Goal: Transaction & Acquisition: Obtain resource

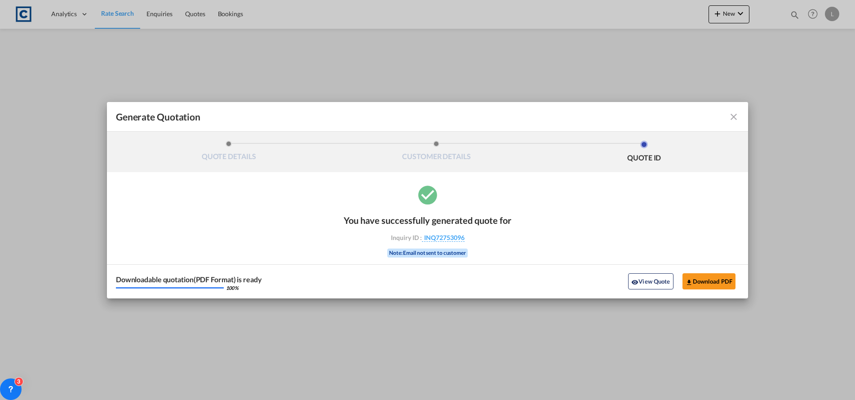
click at [730, 115] on md-icon "icon-close fg-AAA8AD cursor m-0" at bounding box center [733, 116] width 11 height 11
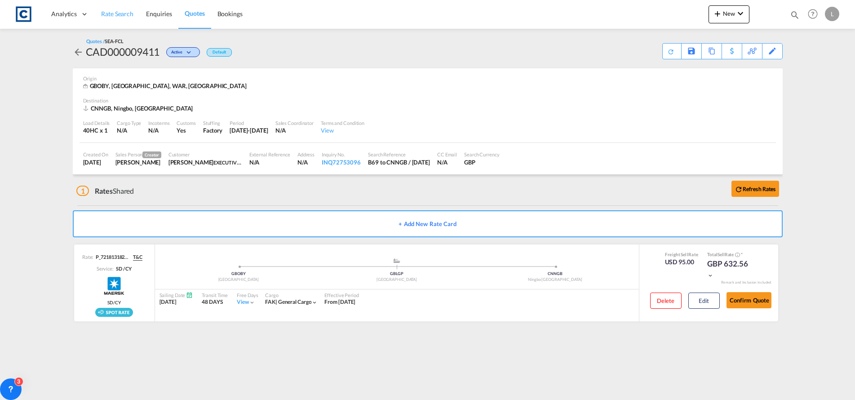
click at [115, 9] on link "Rate Search" at bounding box center [117, 14] width 45 height 29
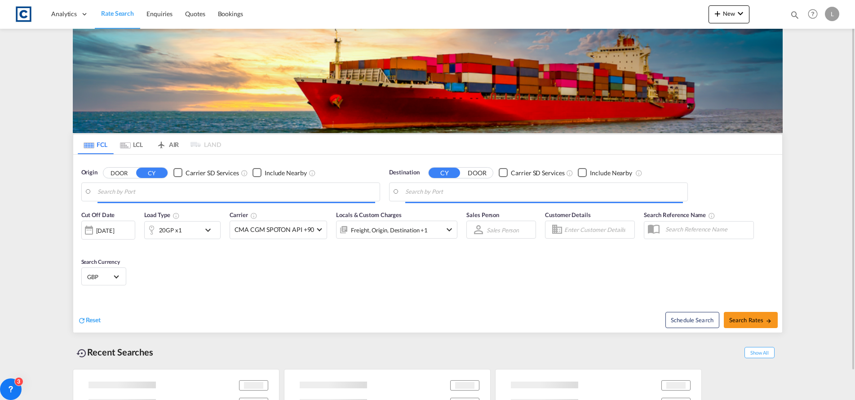
type input "GB-B69, Sandwell"
type input "Ningbo, CNNGB"
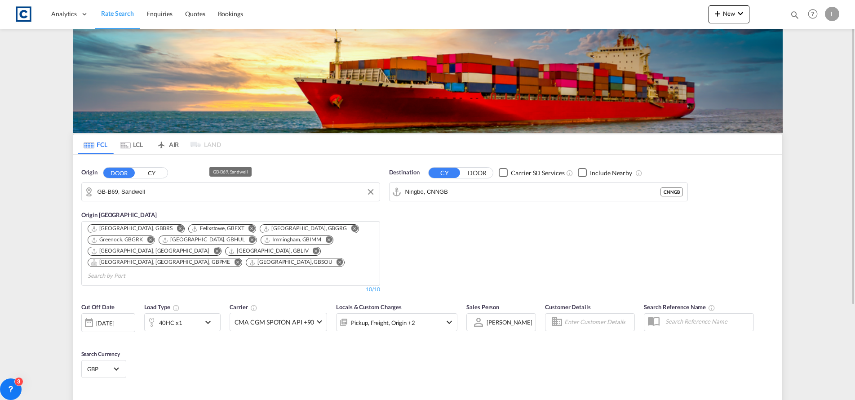
click at [163, 191] on input "GB-B69, Sandwell" at bounding box center [236, 191] width 278 height 13
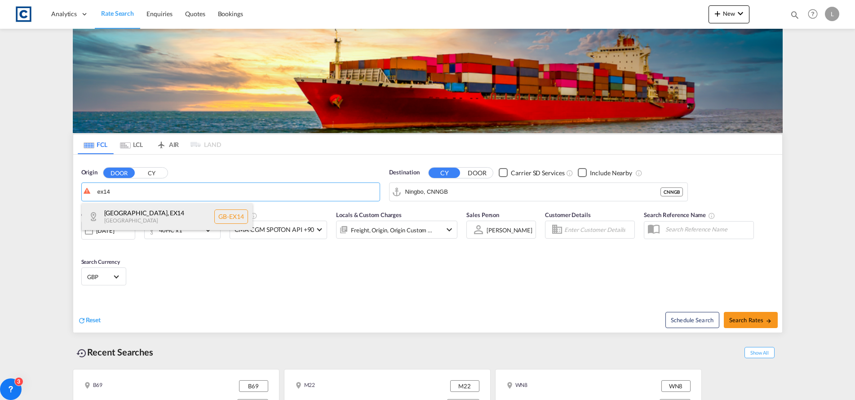
click at [120, 217] on div "[GEOGRAPHIC_DATA] [GEOGRAPHIC_DATA]-EX14" at bounding box center [167, 216] width 171 height 27
type input "GB-EX14, [GEOGRAPHIC_DATA]"
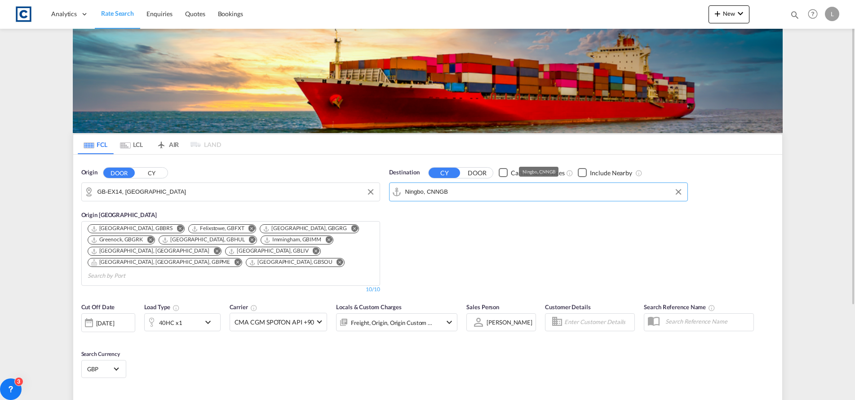
click at [485, 190] on input "Ningbo, CNNGB" at bounding box center [544, 191] width 278 height 13
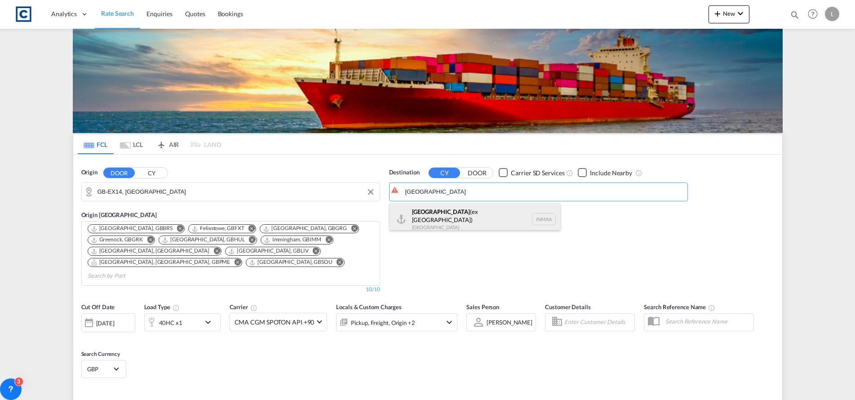
click at [432, 214] on div "[GEOGRAPHIC_DATA] (ex [GEOGRAPHIC_DATA]) [GEOGRAPHIC_DATA] [GEOGRAPHIC_DATA]" at bounding box center [474, 219] width 171 height 32
type input "[GEOGRAPHIC_DATA] (ex [GEOGRAPHIC_DATA]), INMAA"
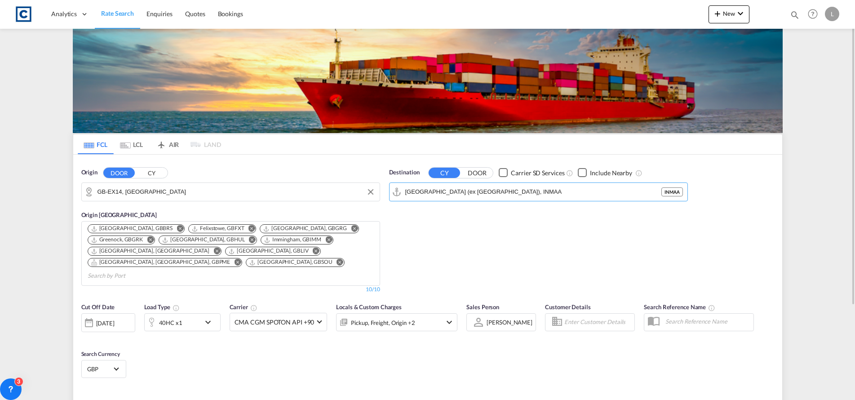
click at [581, 172] on div "Checkbox No Ink" at bounding box center [582, 172] width 9 height 9
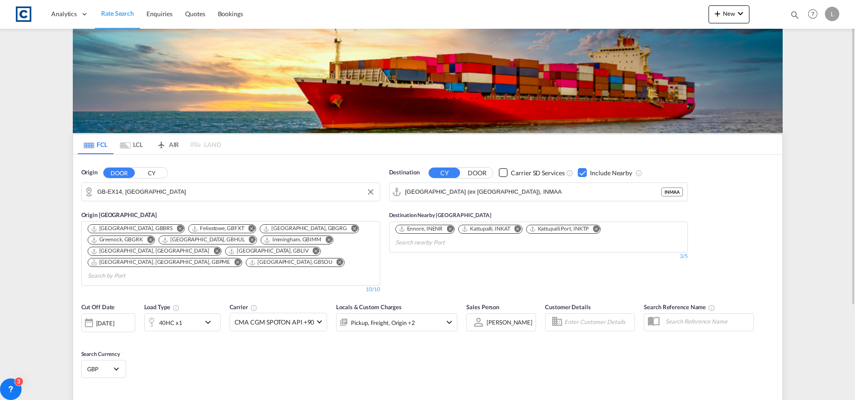
click at [183, 313] on div "40HC x1" at bounding box center [173, 322] width 56 height 18
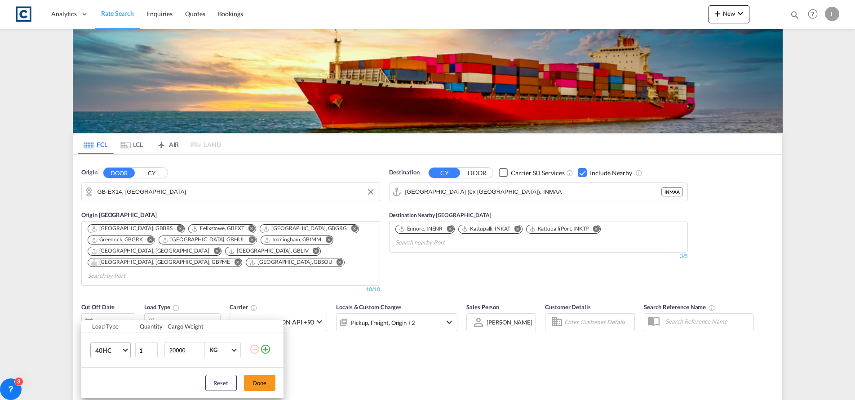
click at [108, 344] on md-select-value "40HC" at bounding box center [112, 349] width 36 height 15
click at [110, 287] on div "20GP" at bounding box center [103, 291] width 16 height 9
click at [257, 379] on button "Done" at bounding box center [259, 383] width 31 height 16
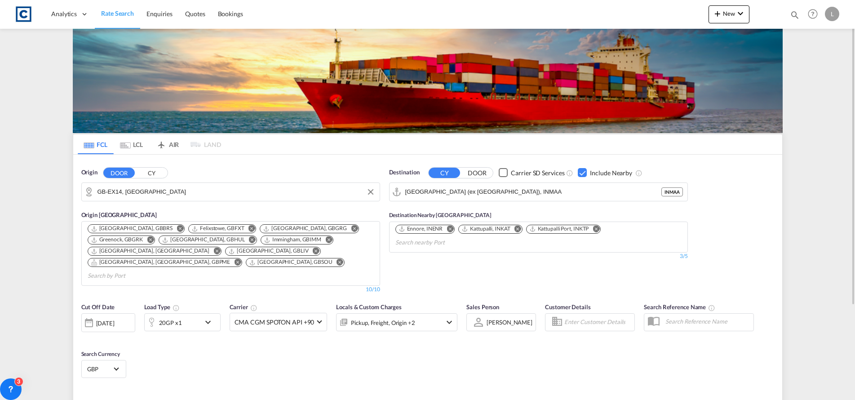
drag, startPoint x: 398, startPoint y: 353, endPoint x: 429, endPoint y: 353, distance: 30.5
click at [413, 353] on div "Cut Off Date [DATE] [DATE] Load Type 20GP x1 Carrier CMA CGM SPOTON API +90 Onl…" at bounding box center [427, 342] width 709 height 88
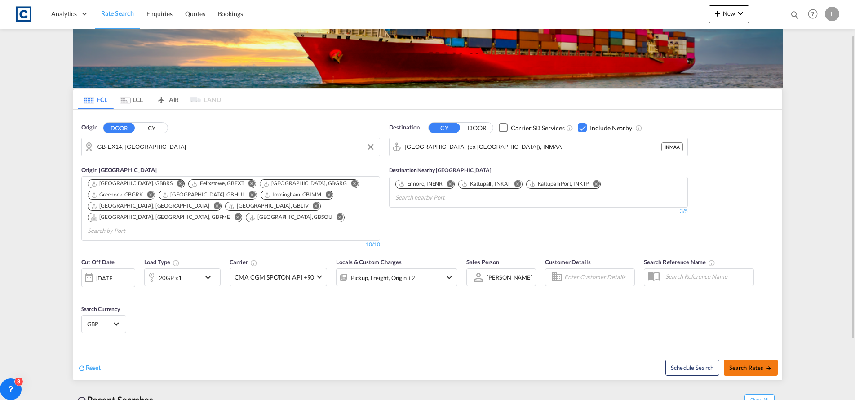
click at [746, 359] on button "Search Rates" at bounding box center [751, 367] width 54 height 16
type input "EX14 to INMAA / [DATE]"
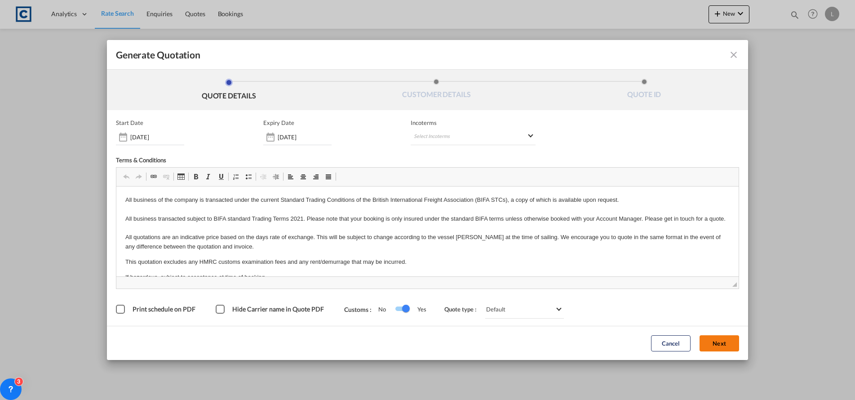
click at [708, 343] on button "Next" at bounding box center [719, 343] width 40 height 16
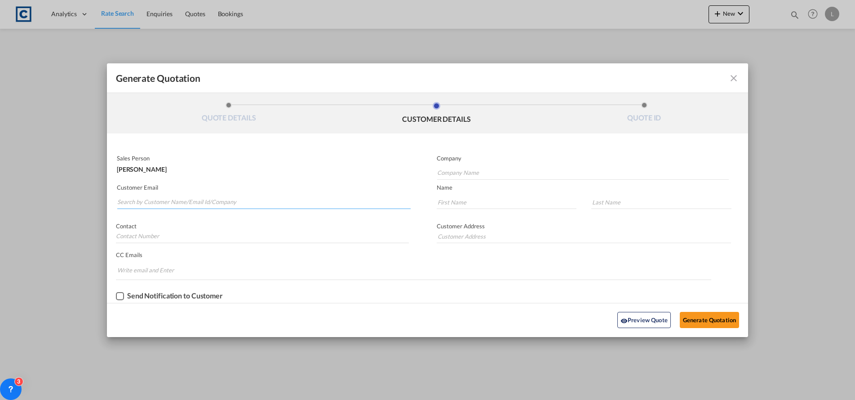
click at [124, 201] on input "Search by Customer Name/Email Id/Company" at bounding box center [263, 201] width 293 height 13
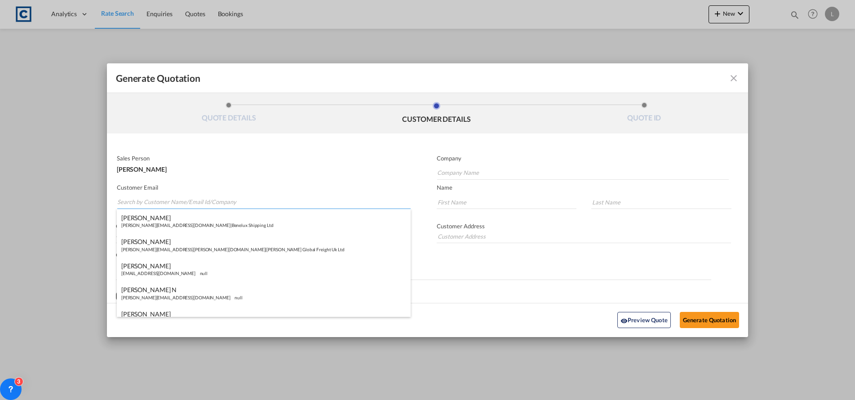
paste input "[PERSON_NAME] ([GEOGRAPHIC_DATA]) <[PERSON_NAME][EMAIL_ADDRESS][PERSON_NAME][DO…"
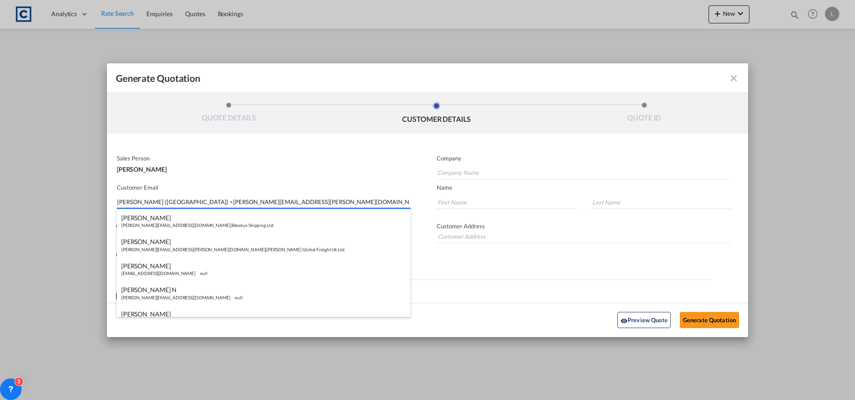
drag, startPoint x: 175, startPoint y: 200, endPoint x: 184, endPoint y: 146, distance: 54.6
click at [174, 200] on input "[PERSON_NAME] ([GEOGRAPHIC_DATA]) <[PERSON_NAME][EMAIL_ADDRESS][PERSON_NAME][DO…" at bounding box center [263, 201] width 293 height 13
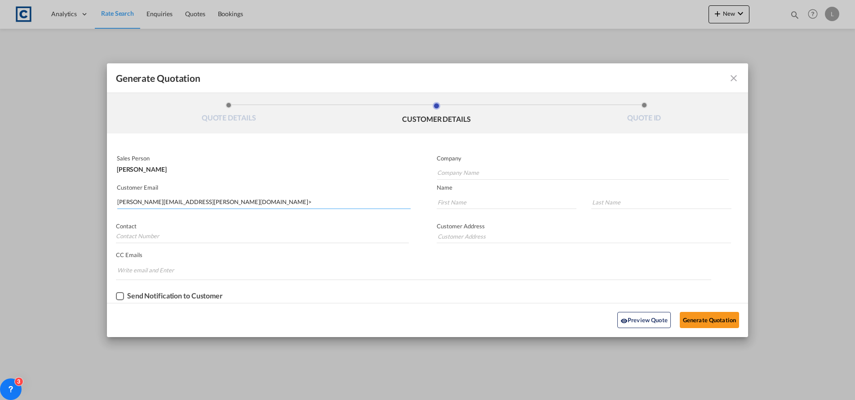
click at [227, 198] on input "[PERSON_NAME][EMAIL_ADDRESS][PERSON_NAME][DOMAIN_NAME]>" at bounding box center [263, 201] width 293 height 13
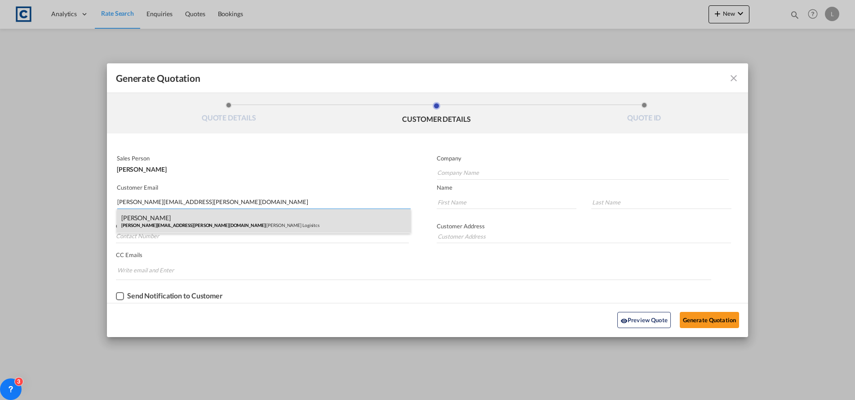
type input "[PERSON_NAME][EMAIL_ADDRESS][PERSON_NAME][DOMAIN_NAME]"
click at [151, 220] on div "[PERSON_NAME] [PERSON_NAME][EMAIL_ADDRESS][PERSON_NAME][DOMAIN_NAME] | [PERSON_…" at bounding box center [264, 221] width 294 height 24
type input "[PERSON_NAME] Logisitcs"
type input "[PERSON_NAME]"
type input "Locarno"
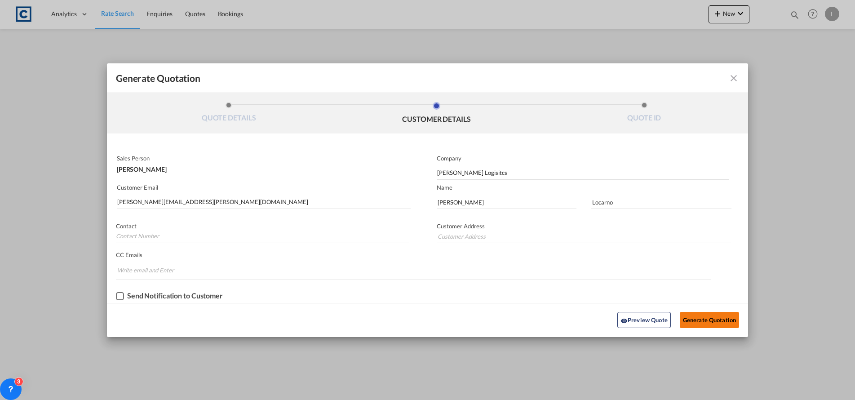
click at [702, 318] on button "Generate Quotation" at bounding box center [708, 320] width 59 height 16
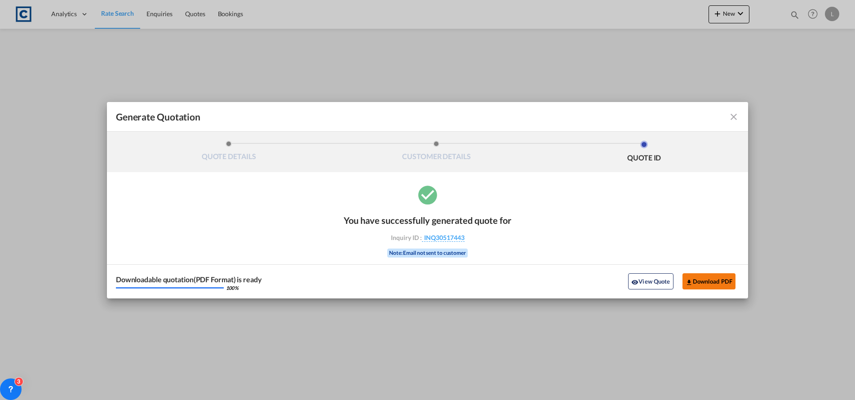
click at [714, 280] on button "Download PDF" at bounding box center [708, 281] width 53 height 16
click at [735, 116] on md-icon "icon-close fg-AAA8AD cursor m-0" at bounding box center [733, 116] width 11 height 11
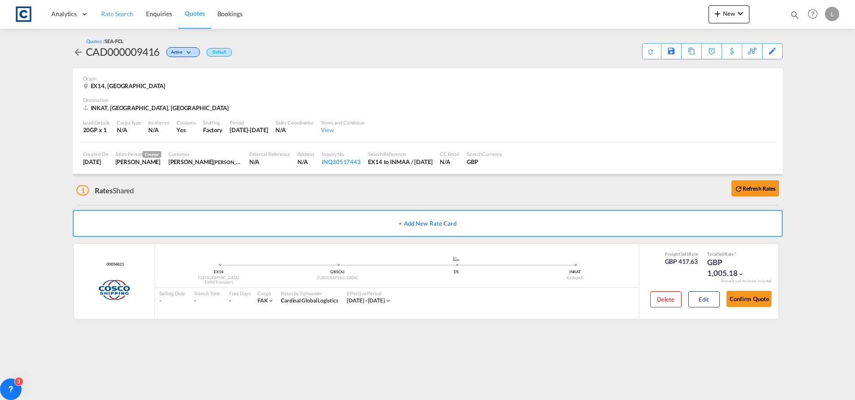
click at [110, 9] on link "Rate Search" at bounding box center [117, 14] width 45 height 29
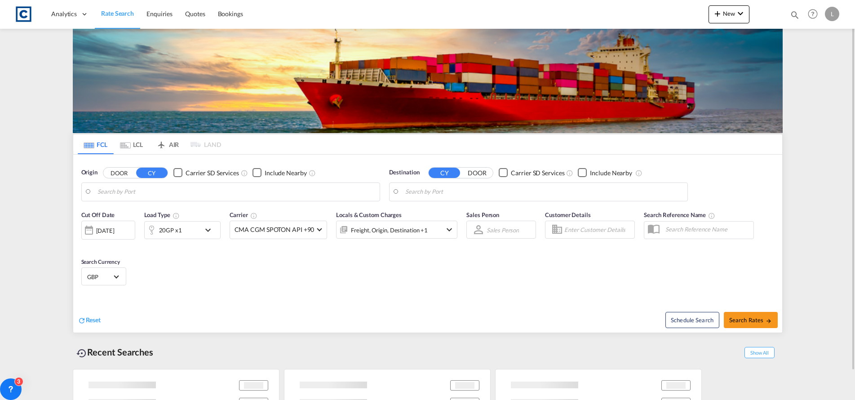
type input "GB-EX14, [GEOGRAPHIC_DATA]"
type input "[GEOGRAPHIC_DATA] (ex [GEOGRAPHIC_DATA]), INMAA"
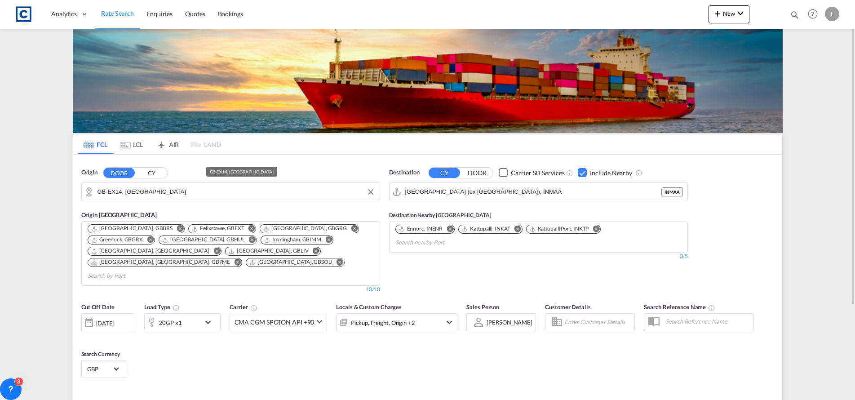
click at [158, 189] on input "GB-EX14, [GEOGRAPHIC_DATA]" at bounding box center [236, 191] width 278 height 13
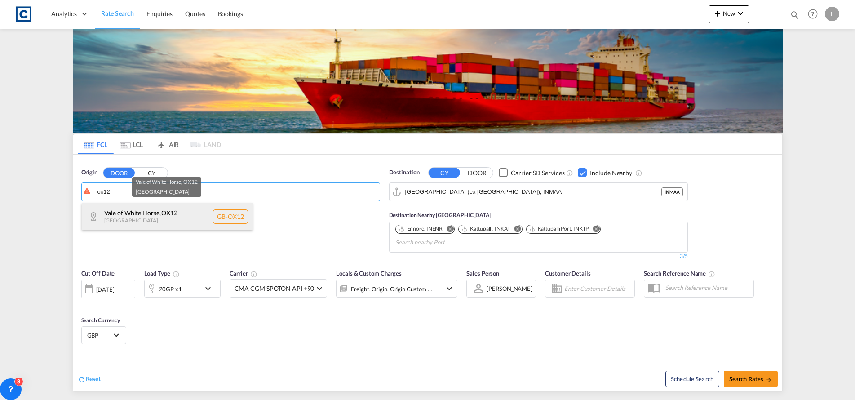
click at [152, 212] on div "Vale of White Horse , OX12 [GEOGRAPHIC_DATA] [GEOGRAPHIC_DATA]-OX12" at bounding box center [167, 216] width 171 height 27
type input "GB-OX12, Vale of White Horse"
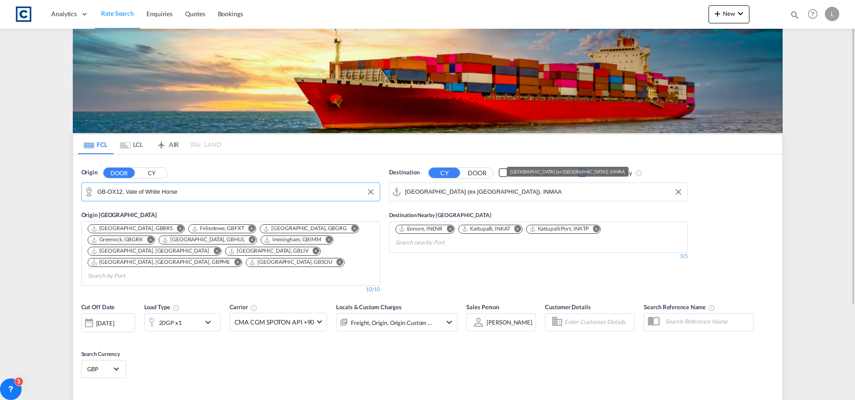
click at [503, 192] on input "[GEOGRAPHIC_DATA] (ex [GEOGRAPHIC_DATA]), INMAA" at bounding box center [544, 191] width 278 height 13
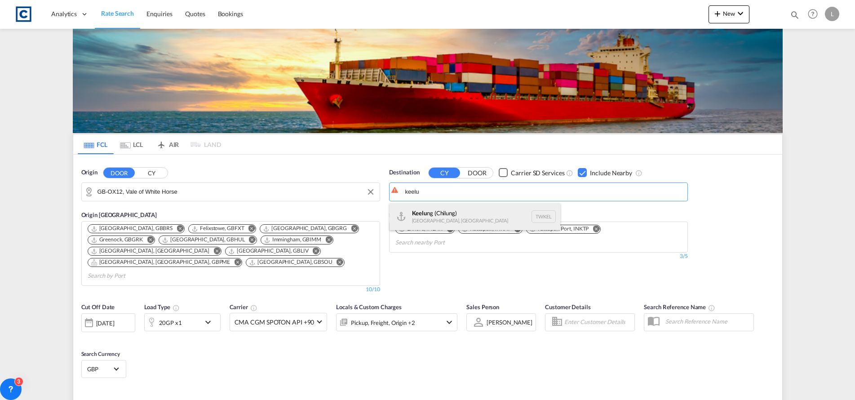
click at [413, 220] on div "Keelu ng ([GEOGRAPHIC_DATA]) [GEOGRAPHIC_DATA], [GEOGRAPHIC_DATA] TWKEL" at bounding box center [474, 216] width 171 height 27
type input "Keelung (Chilung), TWKEL"
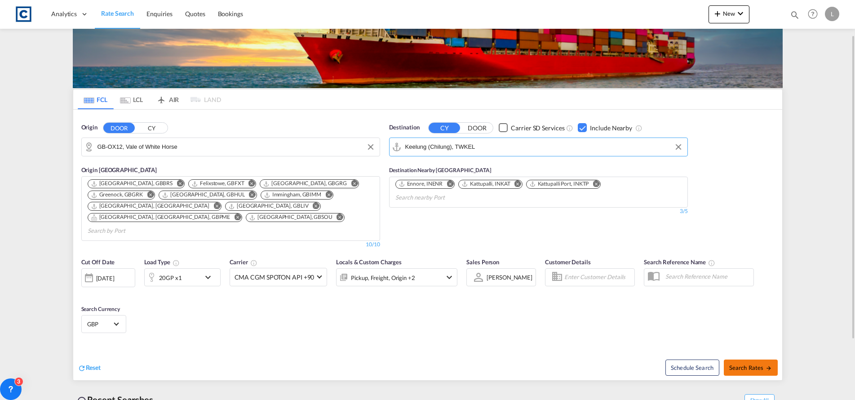
click at [737, 364] on span "Search Rates" at bounding box center [750, 367] width 43 height 7
type input "OX12 to TWKEL / [DATE]"
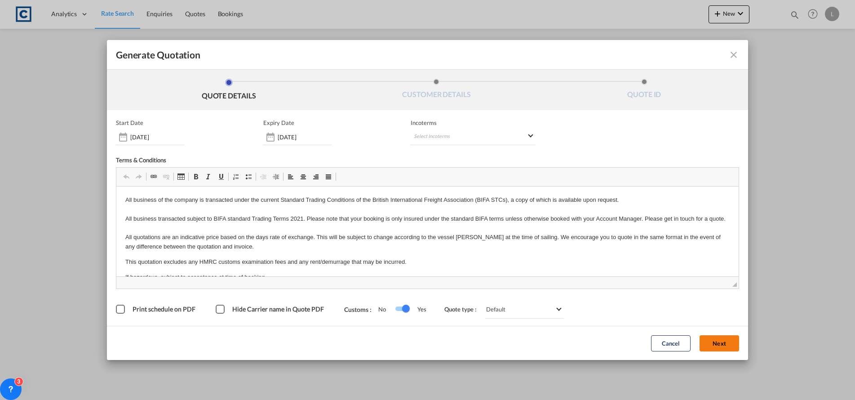
click at [711, 343] on button "Next" at bounding box center [719, 343] width 40 height 16
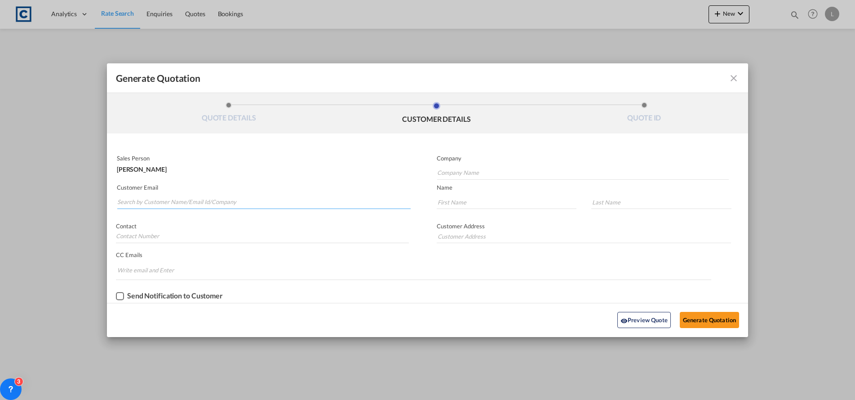
click at [174, 201] on input "Search by Customer Name/Email Id/Company" at bounding box center [263, 201] width 293 height 13
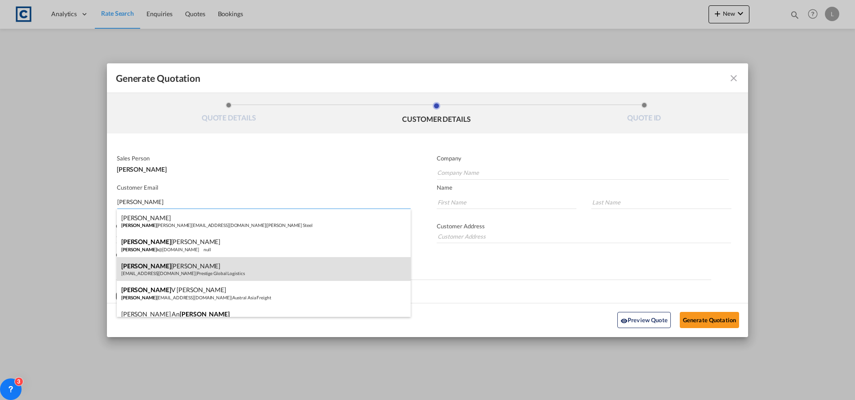
scroll to position [38, 0]
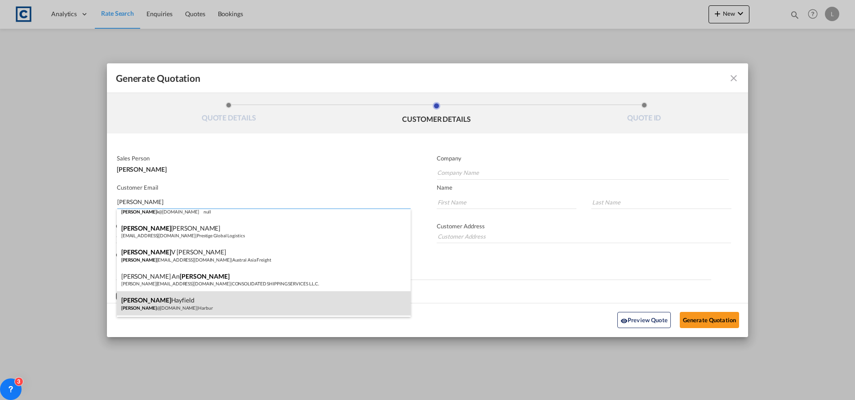
type input "[PERSON_NAME]"
click at [151, 300] on div "[PERSON_NAME] [PERSON_NAME] @[PERSON_NAME][DOMAIN_NAME] | Harbur" at bounding box center [264, 303] width 294 height 24
type input "Harbur"
type input "[PERSON_NAME][EMAIL_ADDRESS][PERSON_NAME][DOMAIN_NAME]"
type input "[PERSON_NAME]"
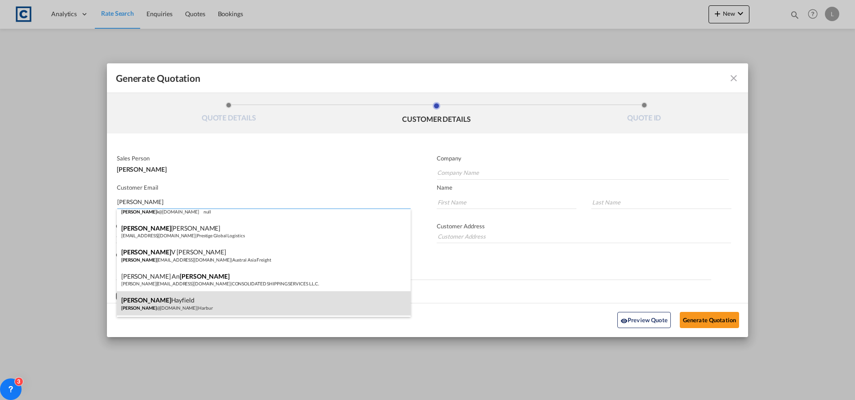
type input "Hayfield"
type input "01394 674788"
type input "[STREET_ADDRESS][PERSON_NAME]"
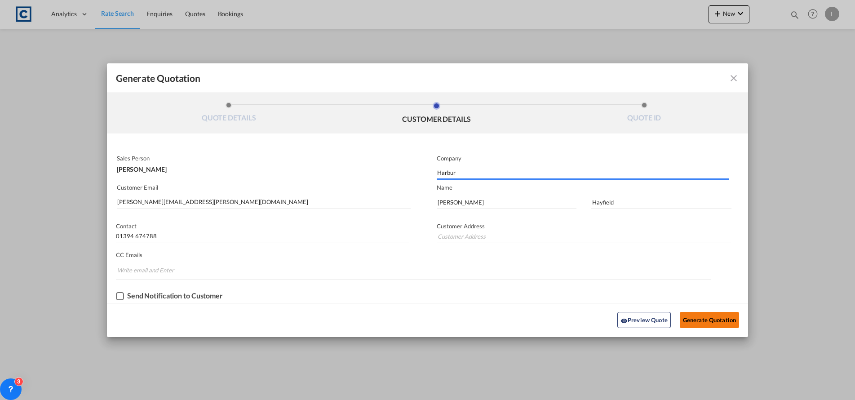
click at [722, 315] on button "Generate Quotation" at bounding box center [708, 320] width 59 height 16
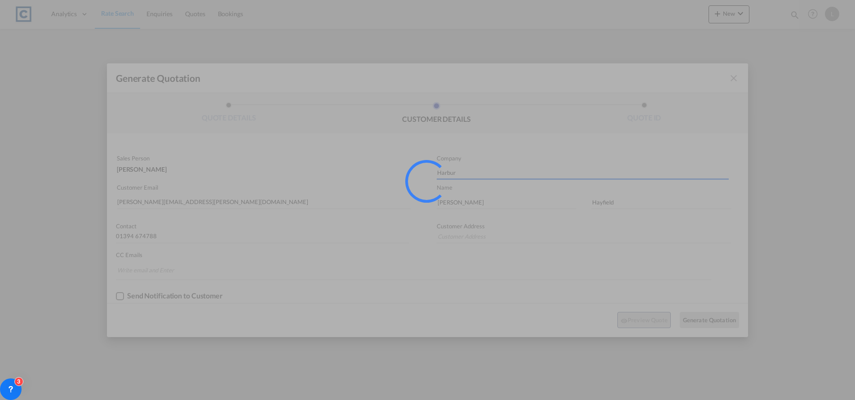
type input "[STREET_ADDRESS][PERSON_NAME]"
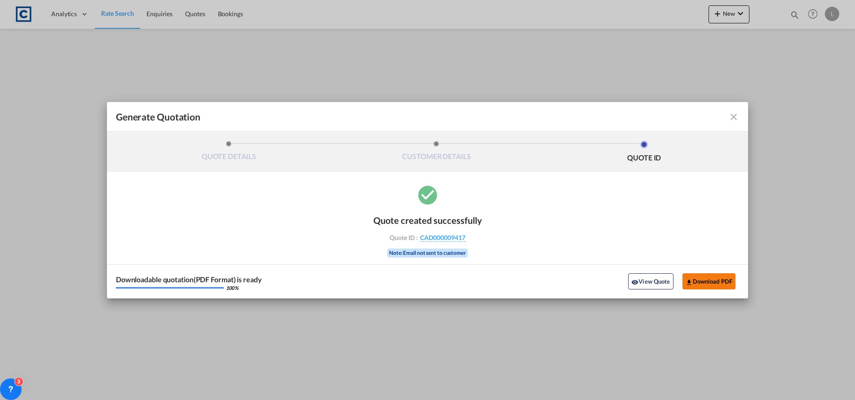
click at [697, 284] on button "Download PDF" at bounding box center [708, 281] width 53 height 16
